Goal: Task Accomplishment & Management: Complete application form

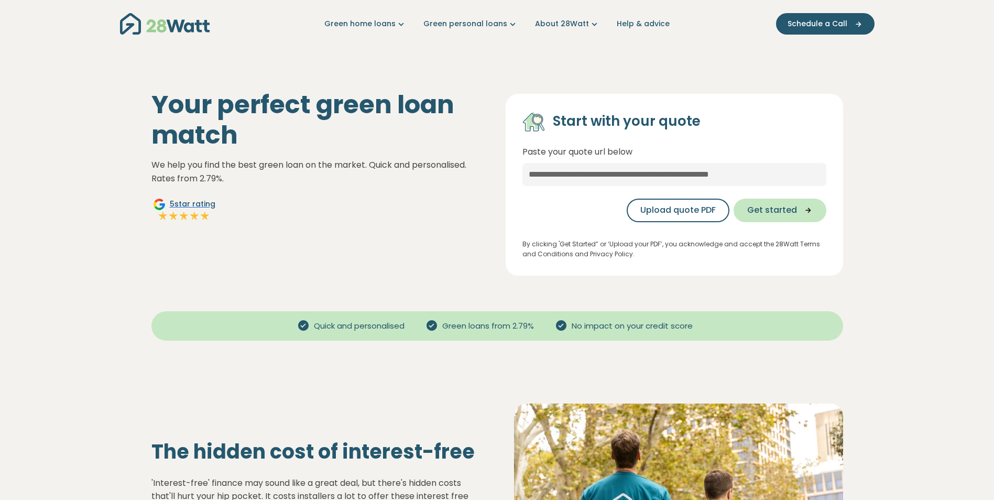
click at [783, 208] on span "Get started" at bounding box center [772, 210] width 50 height 13
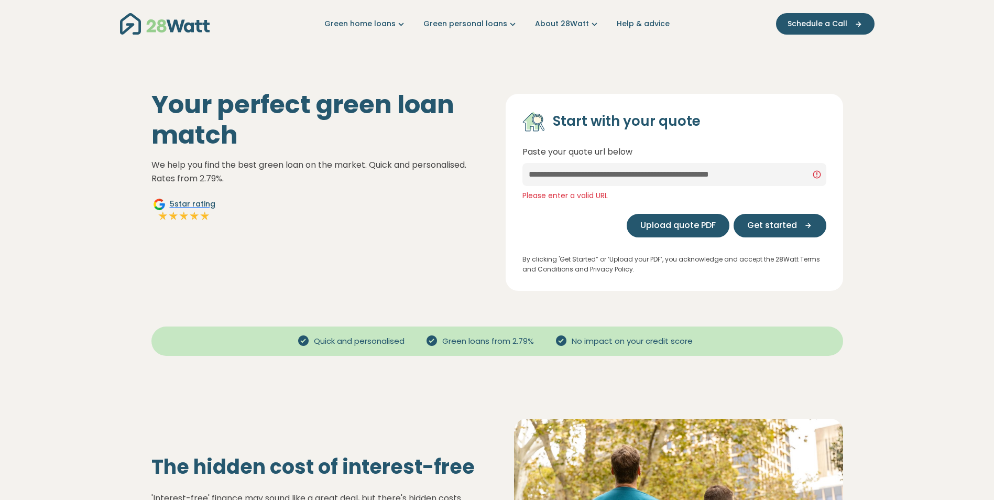
click at [692, 217] on button "Upload quote PDF" at bounding box center [678, 226] width 103 height 24
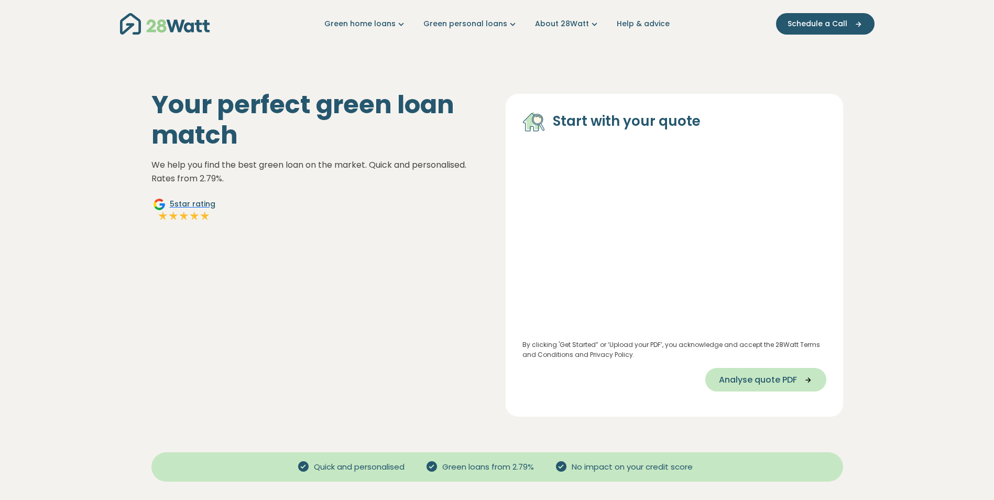
click at [766, 382] on span "Analyse quote PDF" at bounding box center [758, 379] width 78 height 13
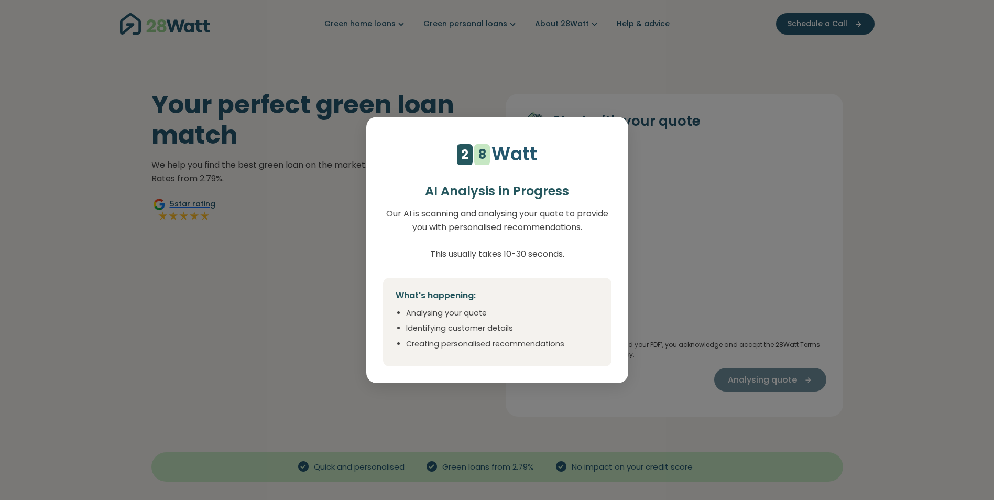
select select "***"
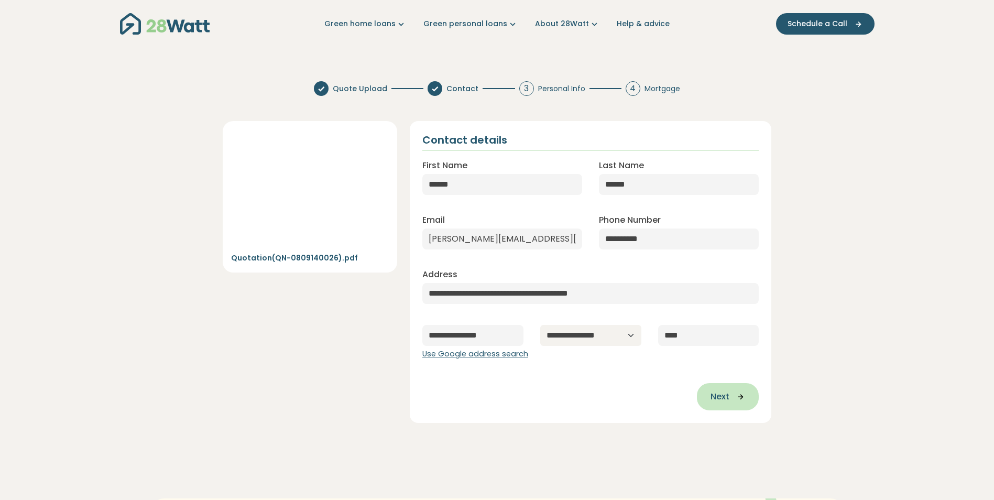
click at [740, 402] on button "Next" at bounding box center [728, 396] width 62 height 27
type input "**********"
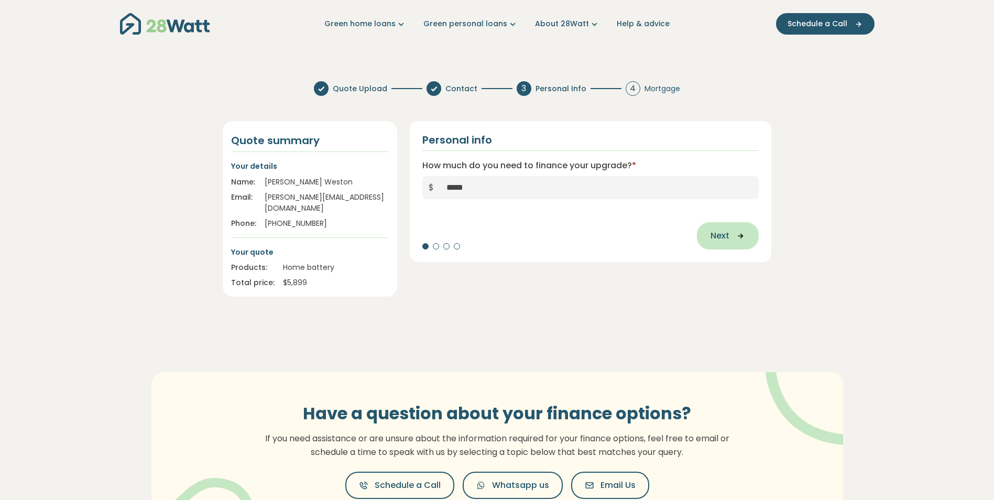
click at [728, 236] on span "Next" at bounding box center [719, 235] width 19 height 13
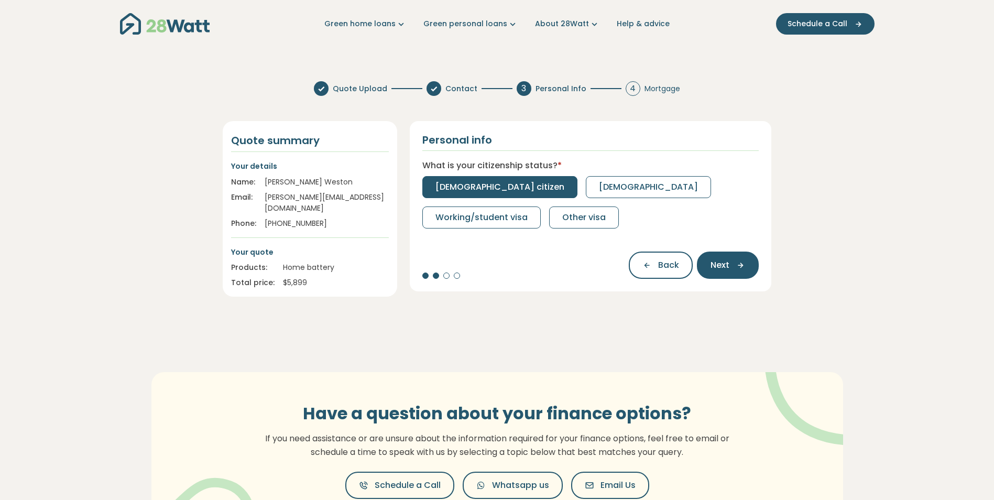
click at [474, 181] on span "[DEMOGRAPHIC_DATA] citizen" at bounding box center [499, 187] width 129 height 13
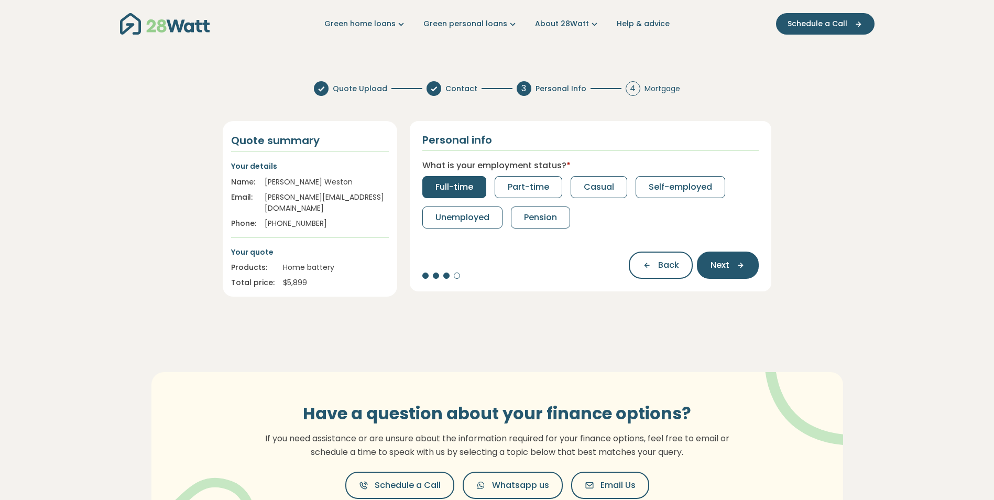
click at [468, 182] on span "Full-time" at bounding box center [454, 187] width 38 height 13
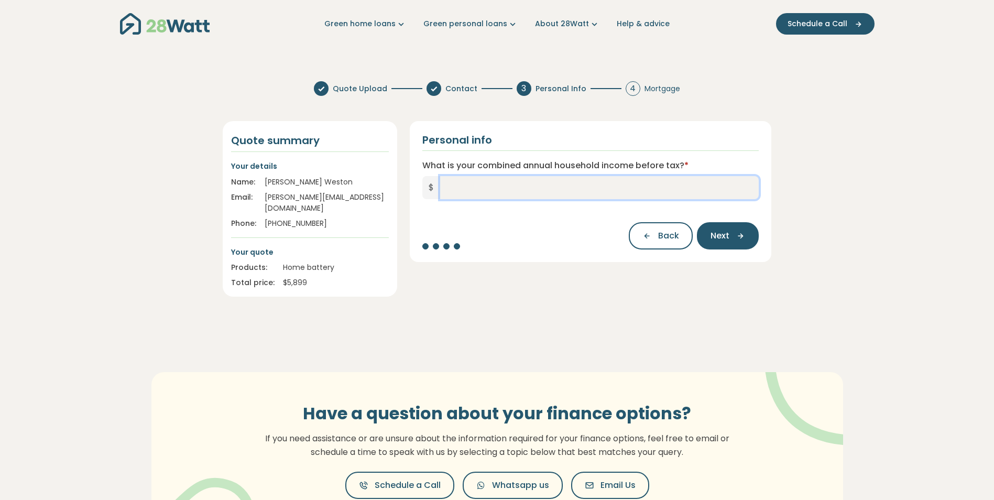
click at [497, 188] on input "What is your combined annual household income before tax? *" at bounding box center [599, 187] width 319 height 23
type input "*******"
click at [735, 238] on icon "button" at bounding box center [737, 235] width 16 height 9
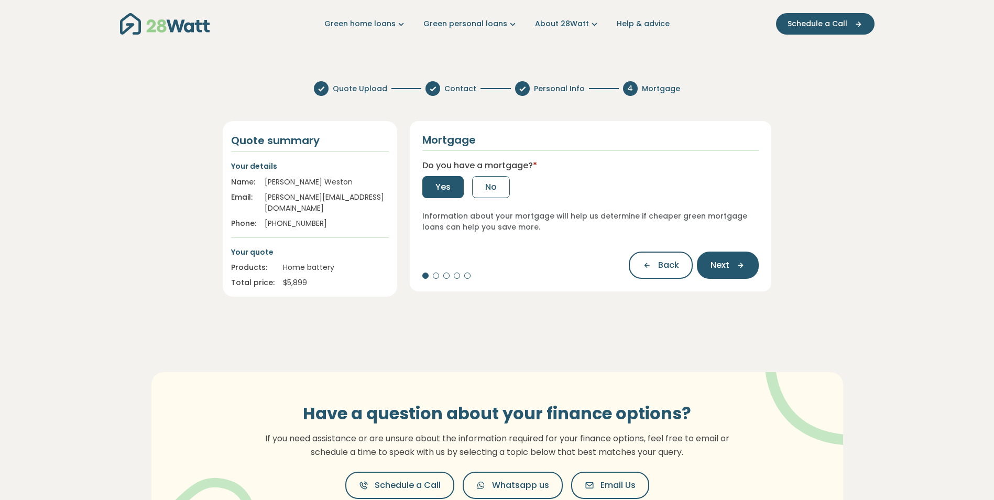
click at [427, 188] on button "Yes" at bounding box center [442, 187] width 41 height 22
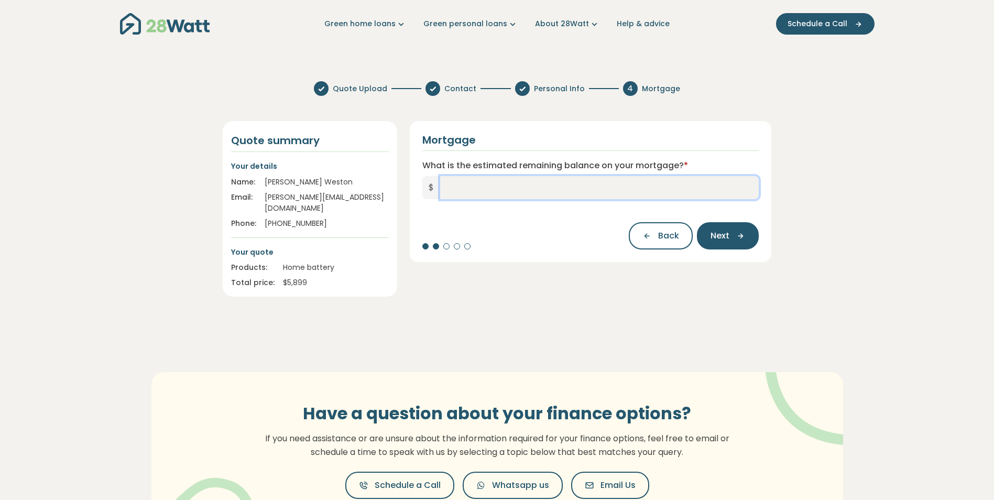
click at [524, 189] on input "What is the estimated remaining balance on your mortgage? *" at bounding box center [599, 187] width 319 height 23
type input "*******"
click at [734, 233] on icon "button" at bounding box center [737, 235] width 16 height 9
click at [544, 191] on input "What is your current interest rate? *" at bounding box center [590, 187] width 337 height 23
type input "***"
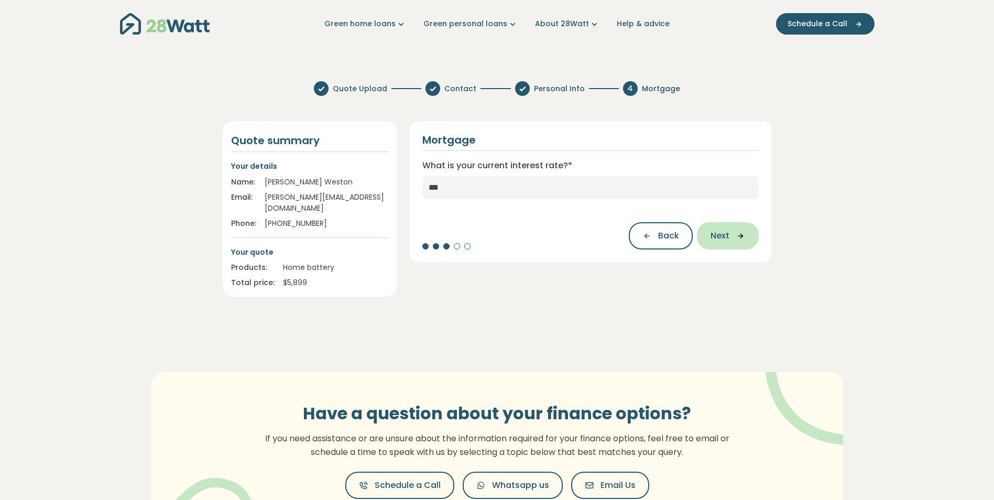
click at [724, 236] on span "Next" at bounding box center [719, 235] width 19 height 13
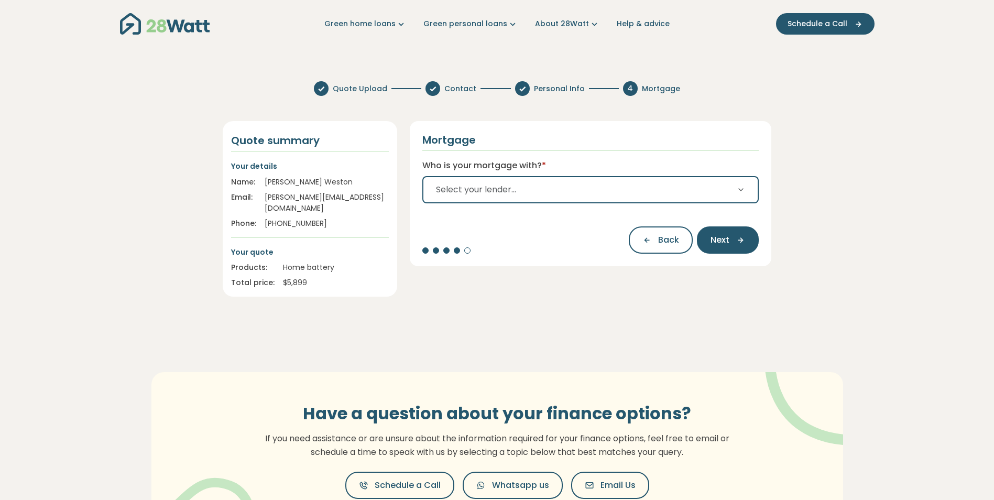
click at [616, 198] on button "Select your lender..." at bounding box center [590, 189] width 337 height 27
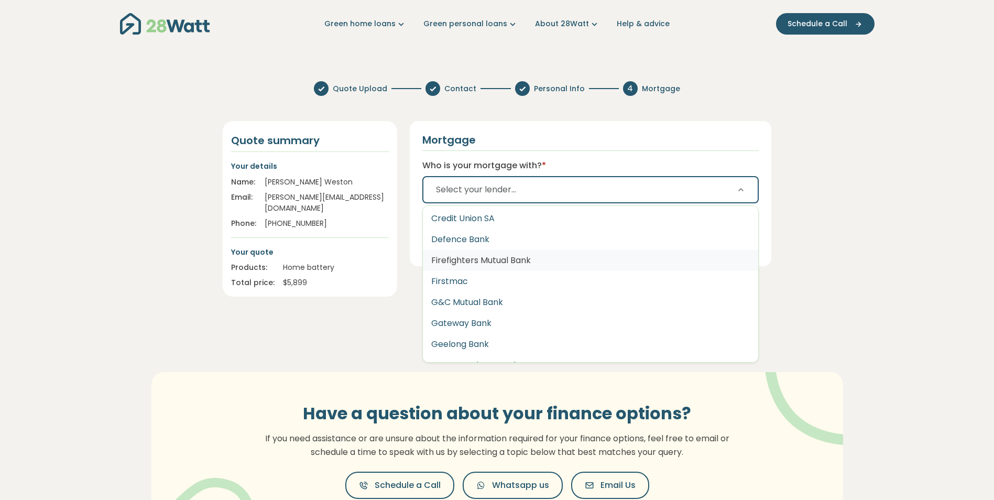
scroll to position [733, 0]
click at [508, 255] on button "Defence Bank" at bounding box center [591, 250] width 336 height 21
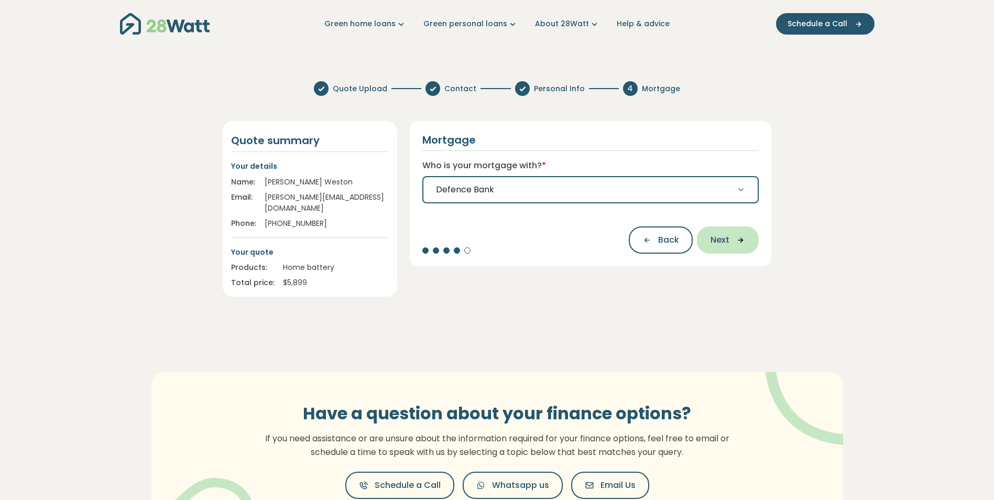
click at [728, 241] on span "Next" at bounding box center [719, 240] width 19 height 13
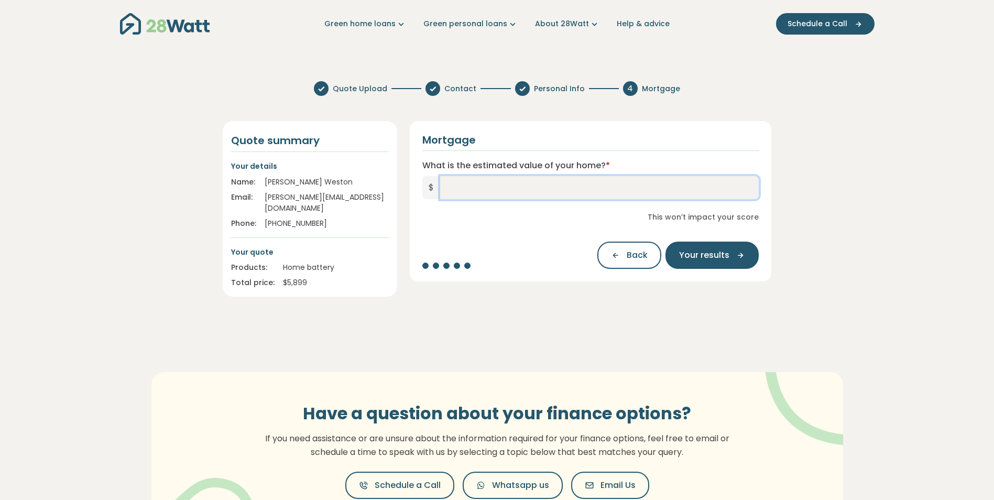
click at [500, 184] on input "What is the estimated value of your home? *" at bounding box center [599, 187] width 319 height 23
type input "*********"
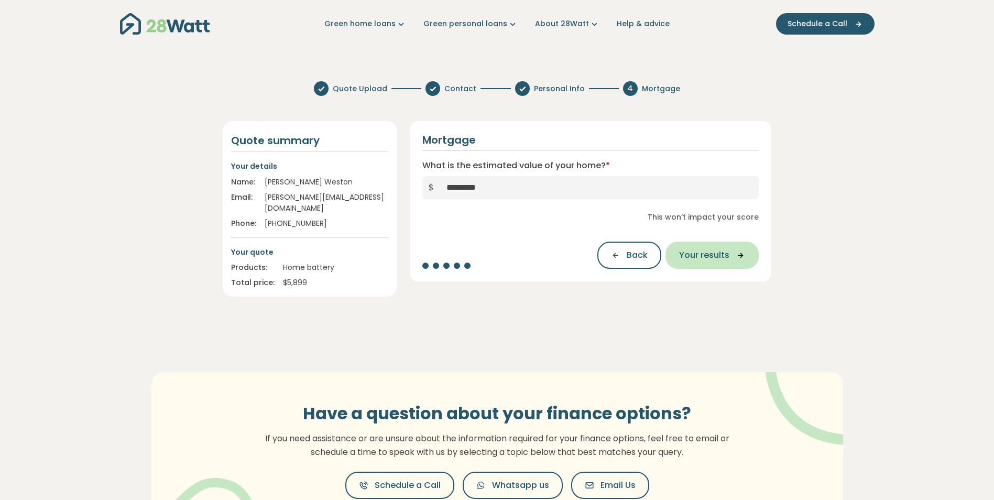
click at [710, 254] on span "Your results" at bounding box center [704, 255] width 50 height 13
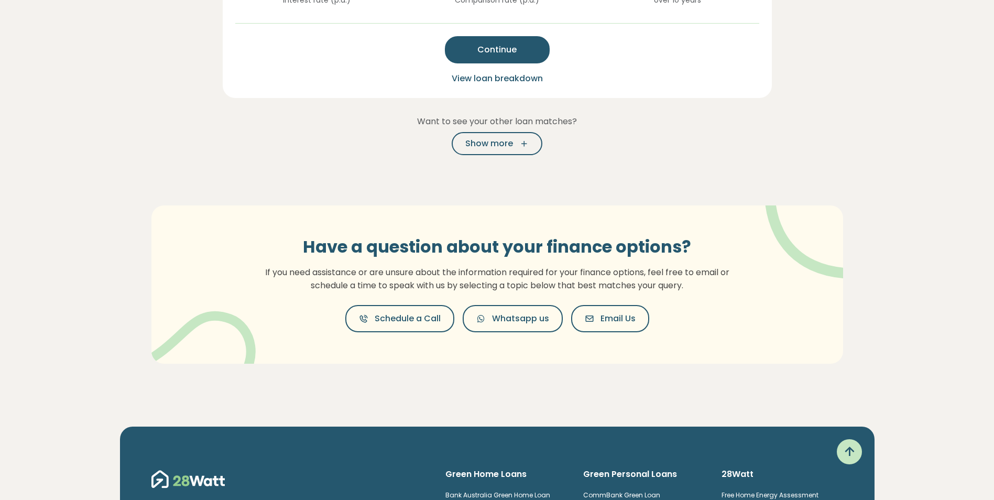
scroll to position [262, 0]
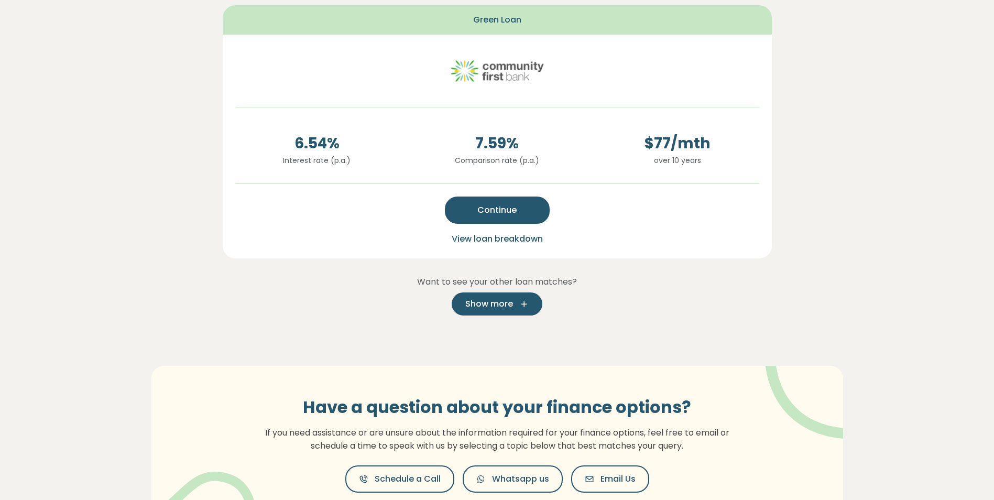
click at [520, 309] on icon "button" at bounding box center [521, 303] width 16 height 9
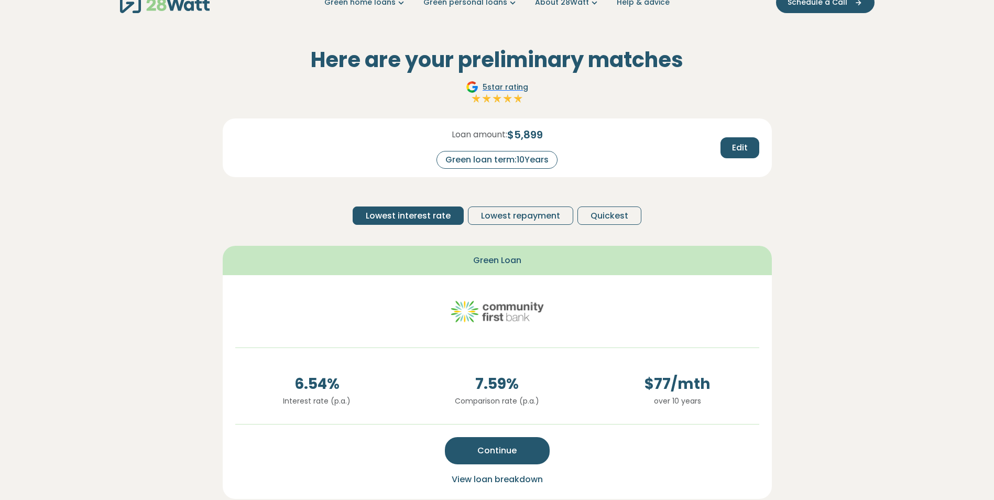
scroll to position [0, 0]
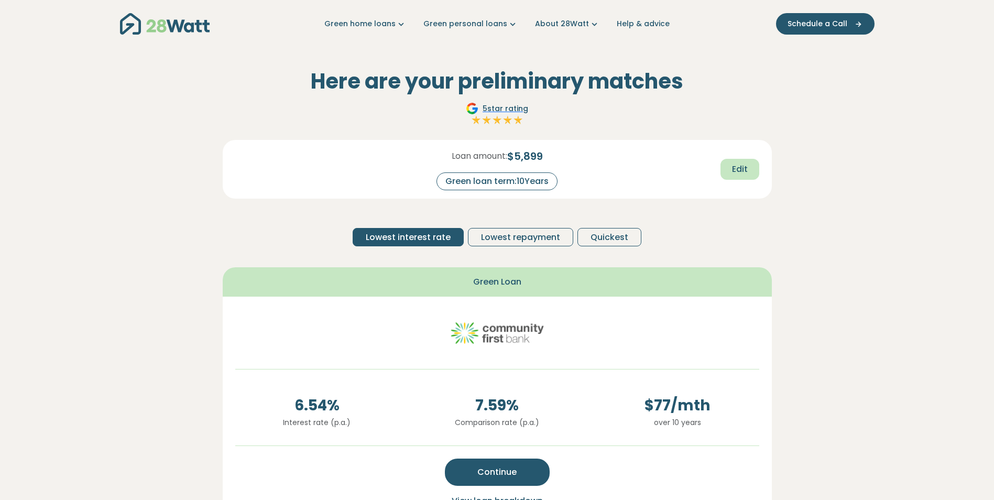
click at [751, 169] on button "Edit" at bounding box center [739, 169] width 39 height 21
click at [554, 182] on input "**" at bounding box center [541, 181] width 42 height 18
drag, startPoint x: 549, startPoint y: 182, endPoint x: 537, endPoint y: 181, distance: 12.1
click at [537, 181] on input "**" at bounding box center [541, 181] width 42 height 18
type input "*"
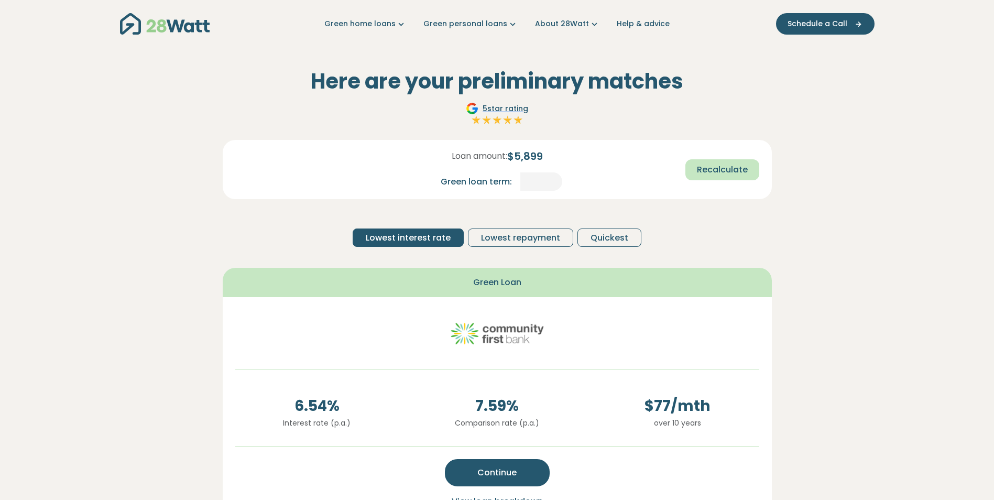
click at [722, 161] on button "Recalculate" at bounding box center [722, 169] width 74 height 21
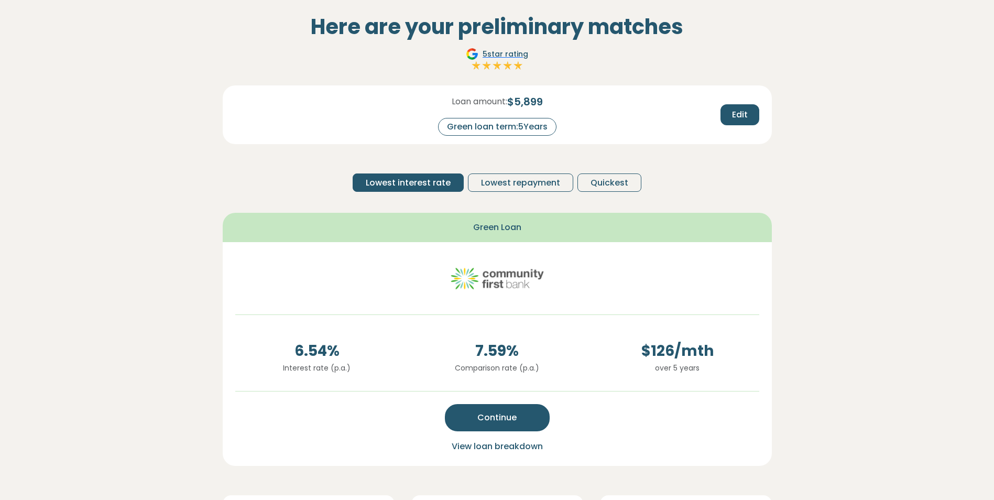
scroll to position [52, 0]
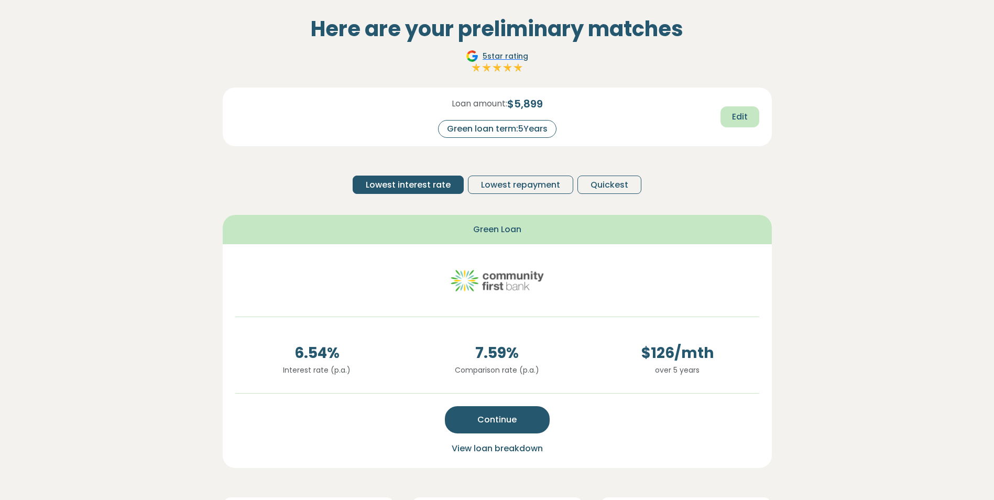
drag, startPoint x: 723, startPoint y: 115, endPoint x: 710, endPoint y: 119, distance: 13.7
click at [723, 115] on button "Edit" at bounding box center [739, 116] width 39 height 21
drag, startPoint x: 552, startPoint y: 130, endPoint x: 521, endPoint y: 130, distance: 31.4
click at [521, 130] on input "*" at bounding box center [541, 129] width 42 height 18
type input "*"
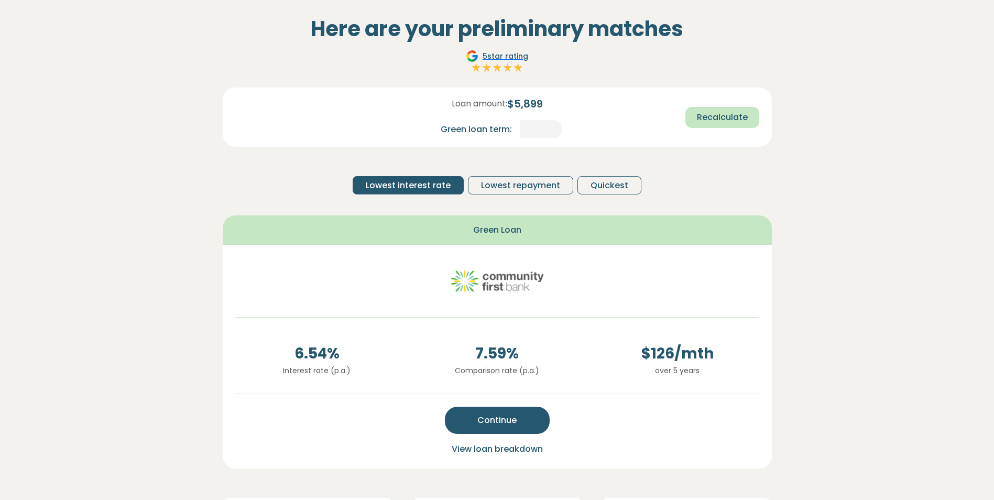
click at [727, 114] on span "Recalculate" at bounding box center [722, 117] width 51 height 13
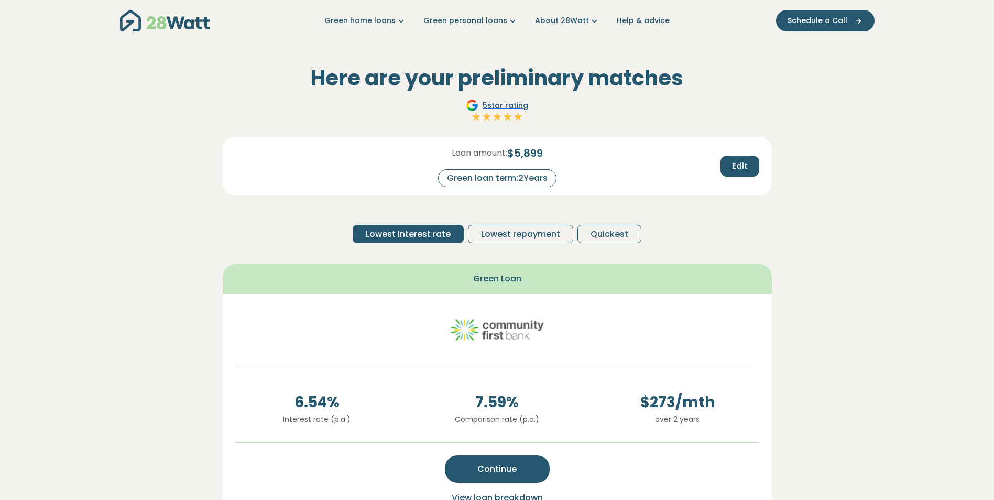
scroll to position [0, 0]
